Goal: Information Seeking & Learning: Learn about a topic

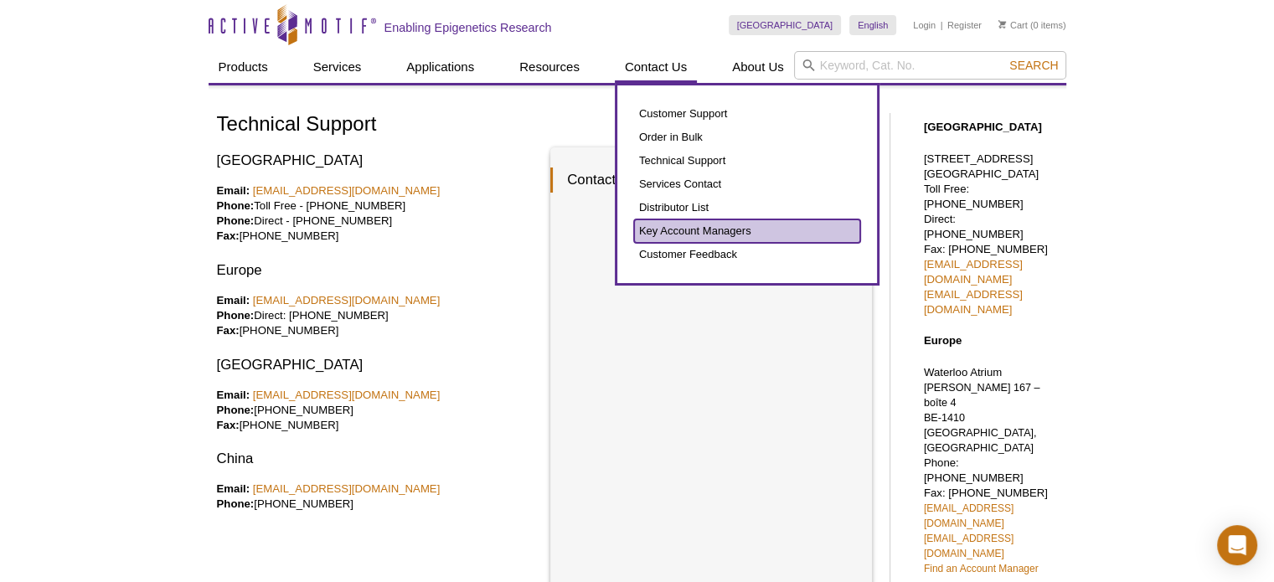
click at [694, 227] on link "Key Account Managers" at bounding box center [747, 230] width 226 height 23
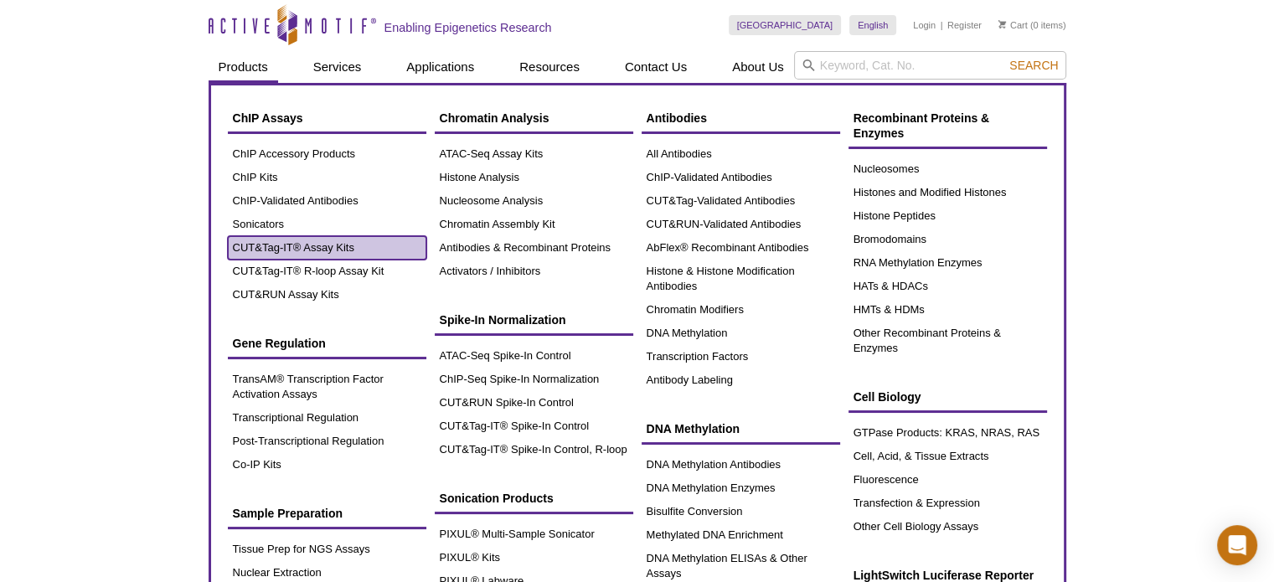
click at [264, 247] on link "CUT&Tag-IT® Assay Kits" at bounding box center [327, 247] width 199 height 23
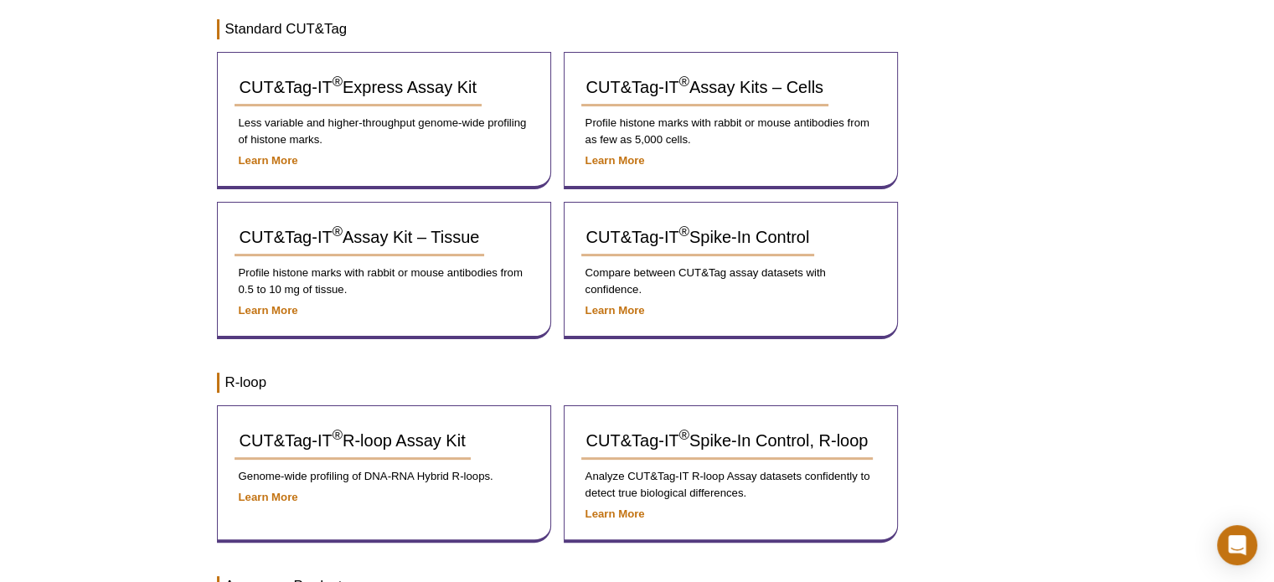
scroll to position [335, 0]
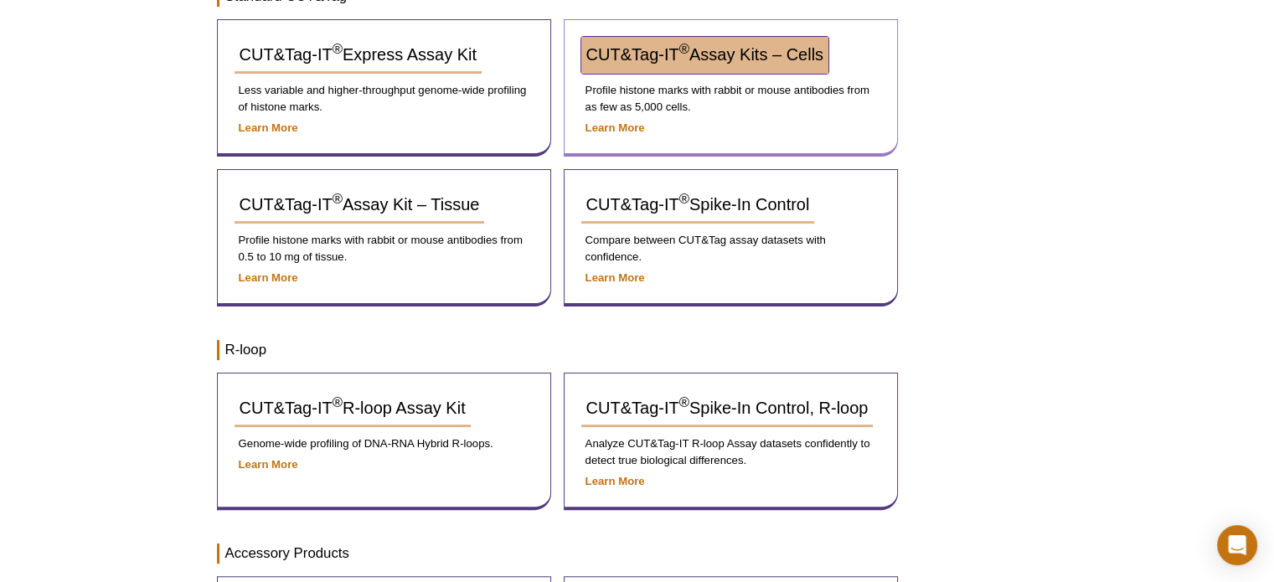
click at [631, 61] on span "CUT&Tag-IT ® Assay Kits – Cells" at bounding box center [704, 54] width 237 height 18
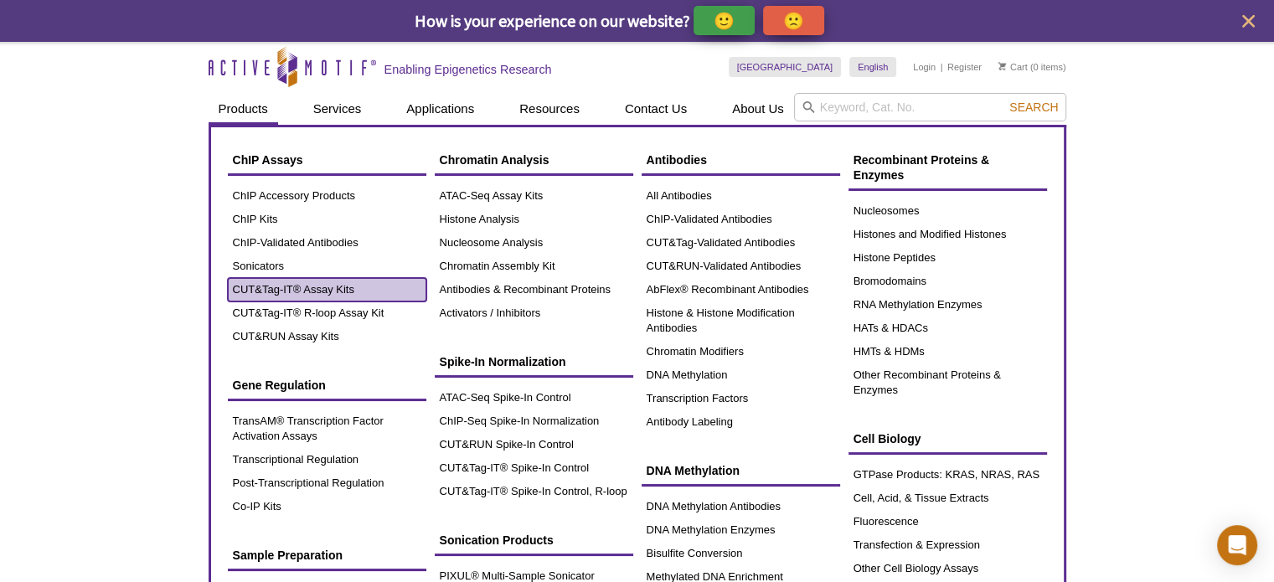
click at [293, 291] on link "CUT&Tag-IT® Assay Kits" at bounding box center [327, 289] width 199 height 23
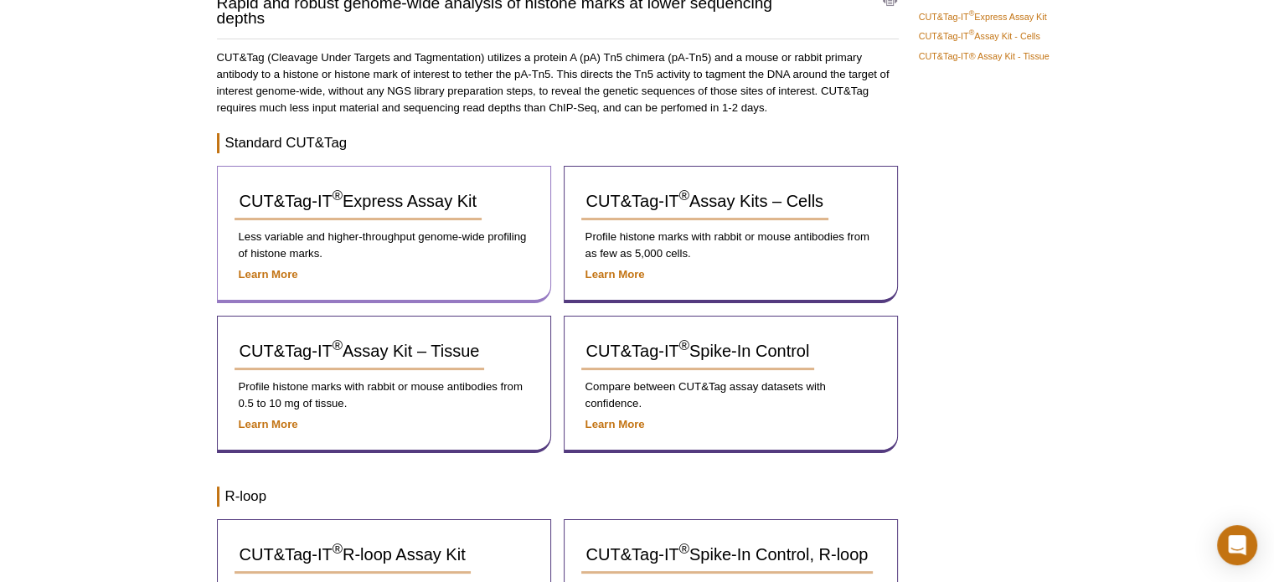
scroll to position [168, 0]
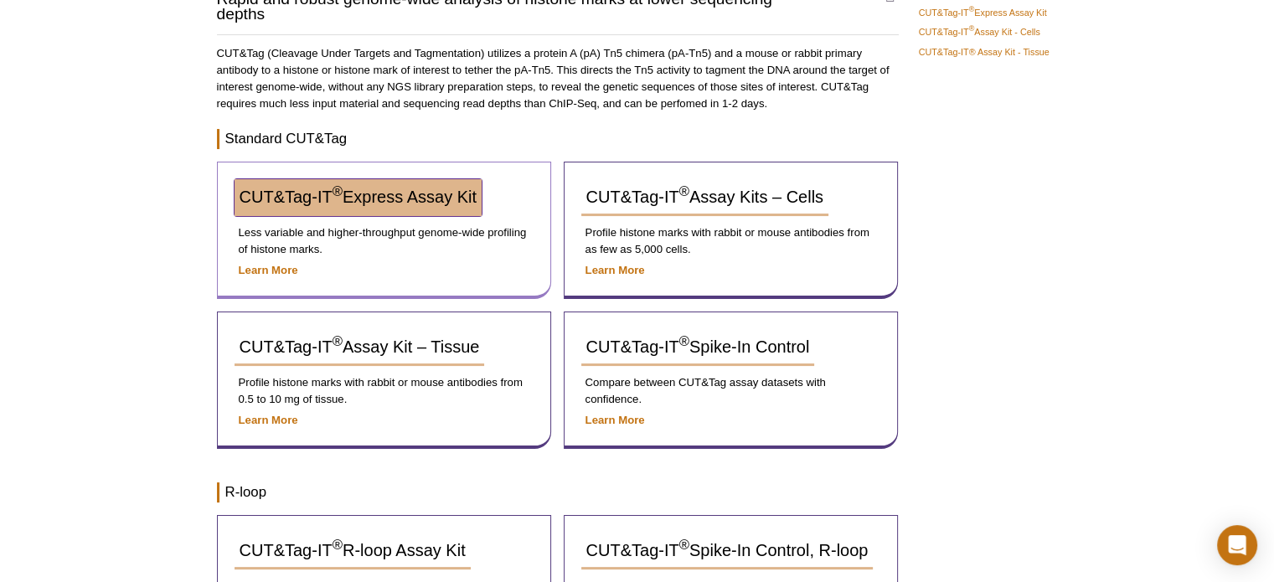
click at [355, 196] on span "CUT&Tag-IT ® Express Assay Kit" at bounding box center [358, 197] width 237 height 18
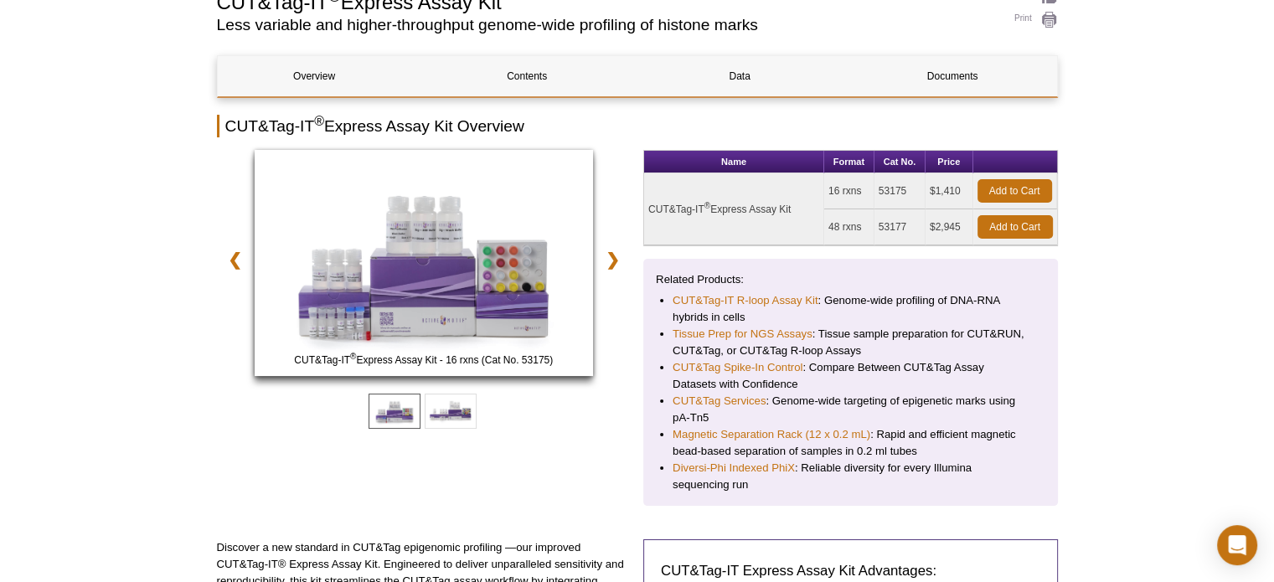
scroll to position [251, 0]
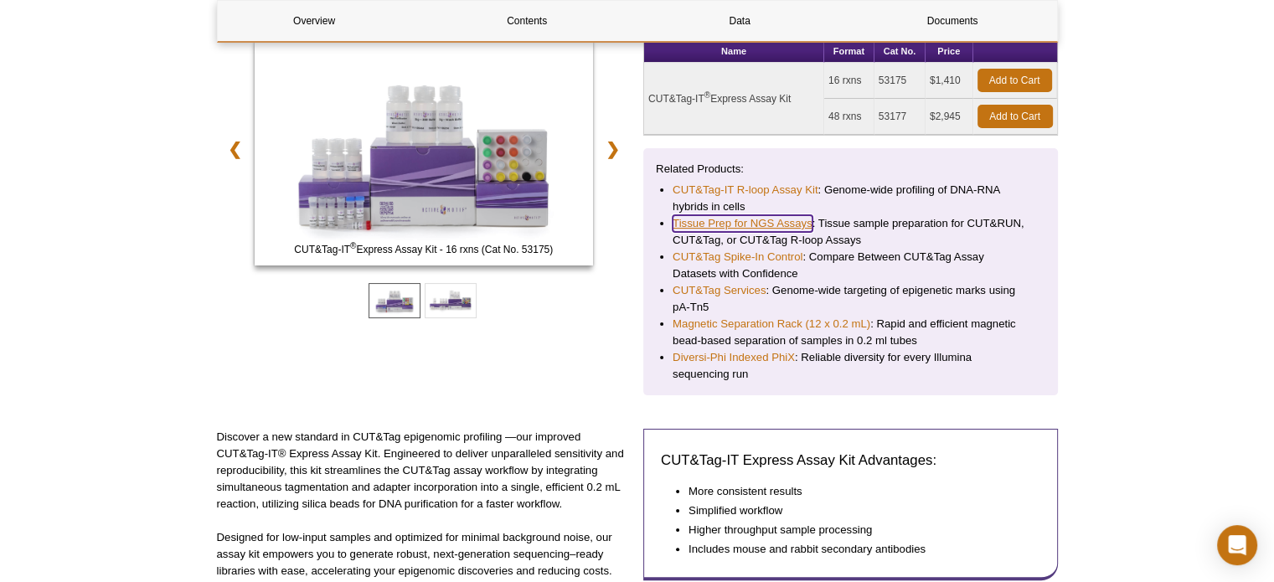
click at [713, 218] on link "Tissue Prep for NGS Assays" at bounding box center [743, 223] width 140 height 17
